Goal: Information Seeking & Learning: Learn about a topic

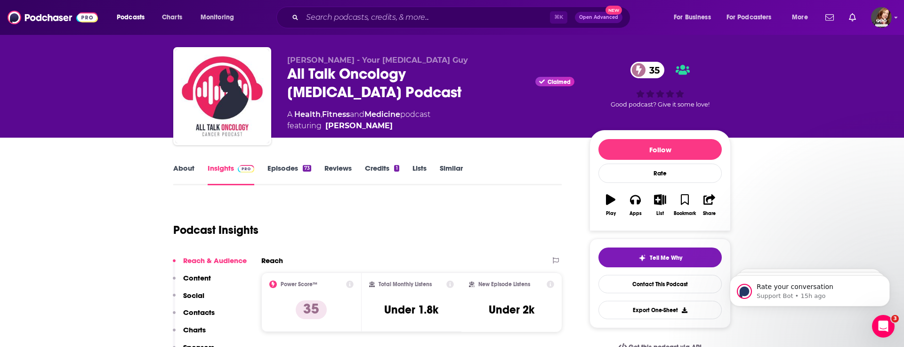
scroll to position [19, 0]
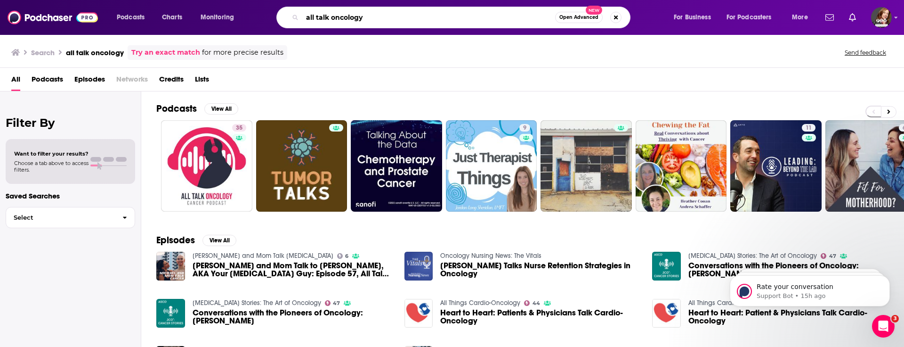
drag, startPoint x: 374, startPoint y: 22, endPoint x: 274, endPoint y: 17, distance: 100.9
click at [274, 17] on div "all talk oncology Open Advanced New" at bounding box center [462, 18] width 403 height 22
type input "[MEDICAL_DATA]"
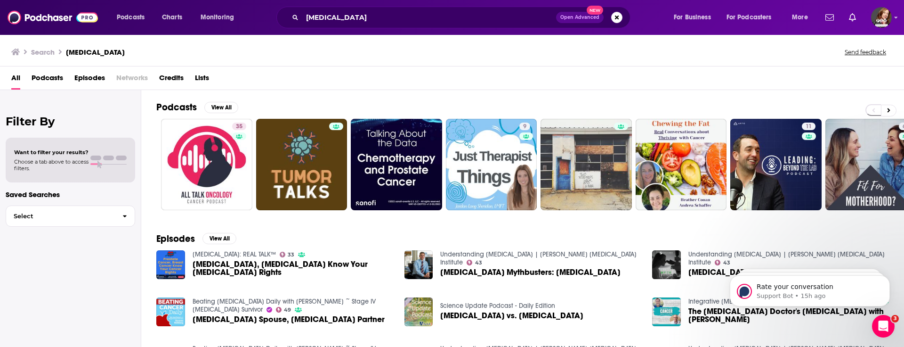
click at [48, 77] on span "Podcasts" at bounding box center [48, 79] width 32 height 19
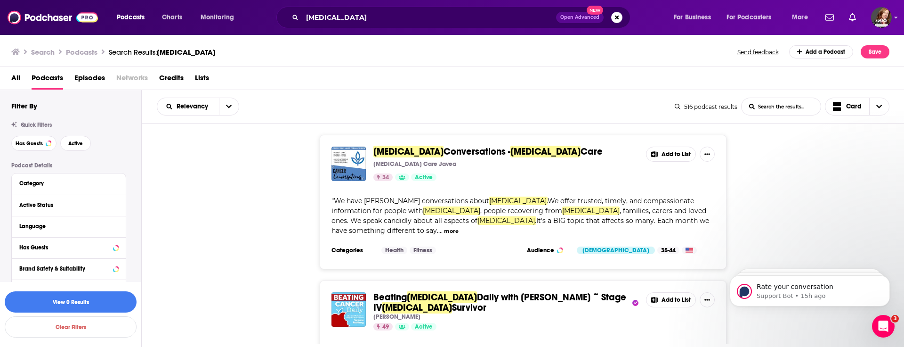
scroll to position [1, 0]
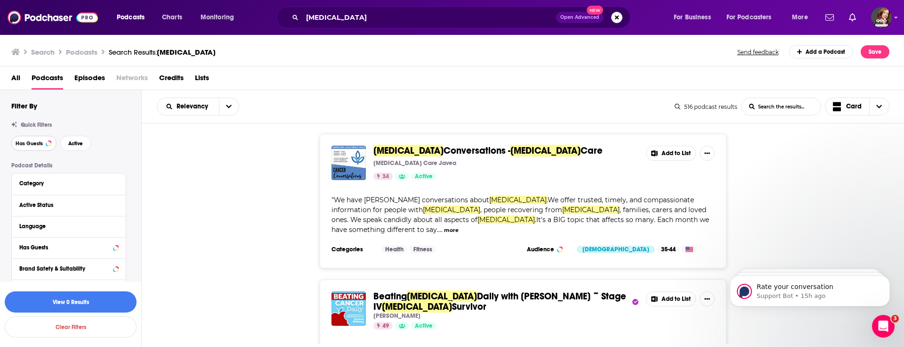
click at [23, 143] on span "Has Guests" at bounding box center [29, 143] width 27 height 5
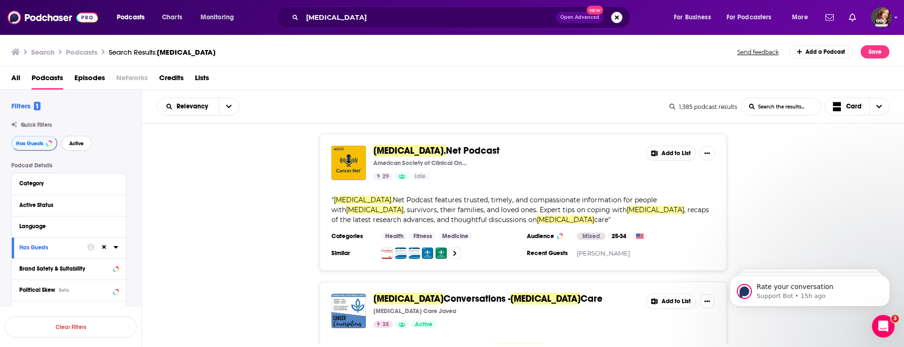
click at [80, 145] on span "Active" at bounding box center [76, 143] width 15 height 5
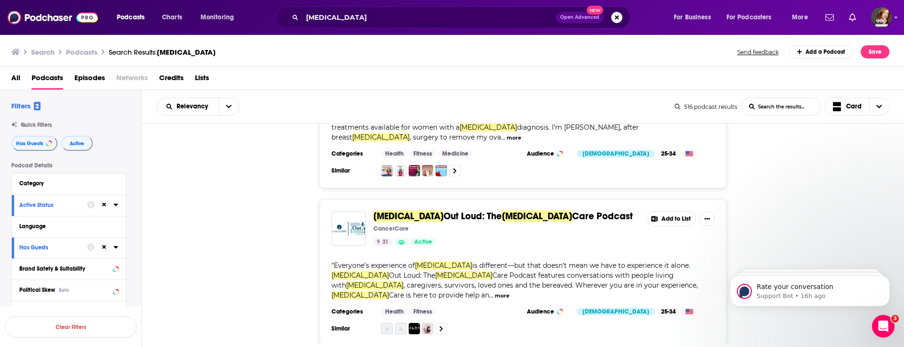
scroll to position [711, 0]
